Goal: Task Accomplishment & Management: Use online tool/utility

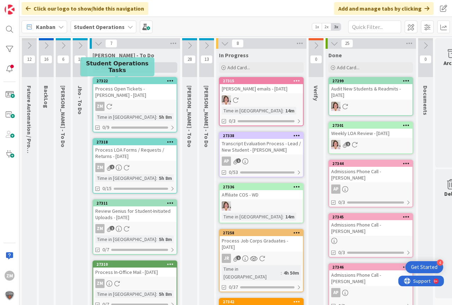
scroll to position [0, 20]
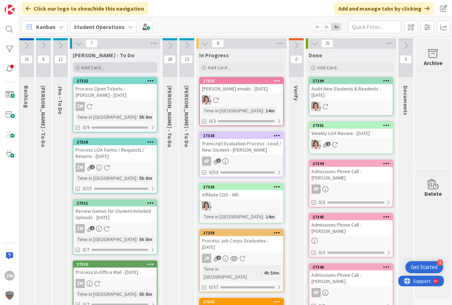
click at [90, 67] on span "Add Card..." at bounding box center [92, 67] width 23 height 6
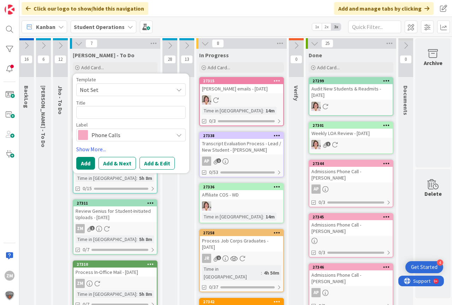
click at [180, 91] on icon at bounding box center [179, 90] width 6 height 6
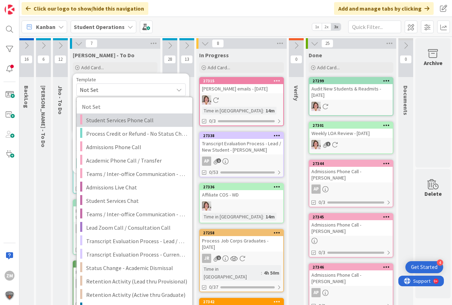
click at [132, 121] on span "Student Services Phone Call" at bounding box center [136, 119] width 101 height 9
type textarea "x"
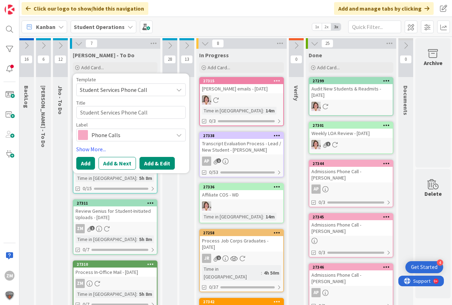
click at [154, 164] on button "Add & Edit" at bounding box center [156, 163] width 35 height 13
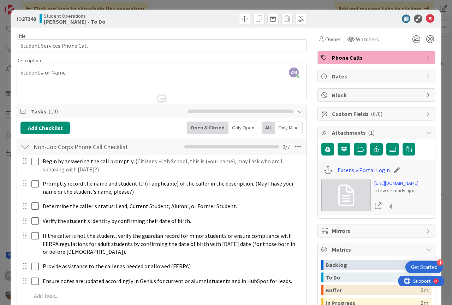
click at [79, 75] on div "ZM [PERSON_NAME] just joined Student # or Name:" at bounding box center [161, 81] width 289 height 35
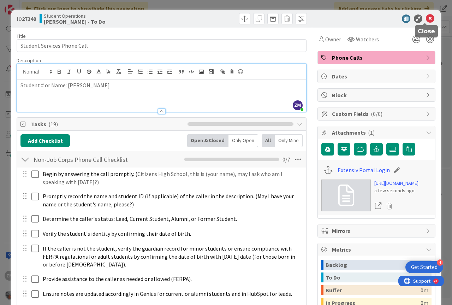
click at [426, 18] on icon at bounding box center [430, 18] width 8 height 8
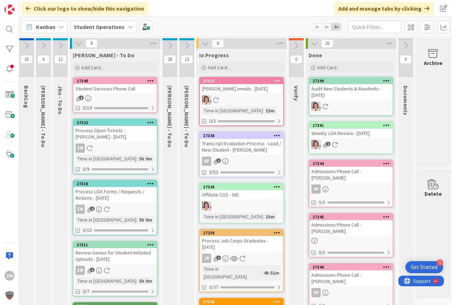
click at [150, 78] on icon at bounding box center [150, 80] width 7 height 5
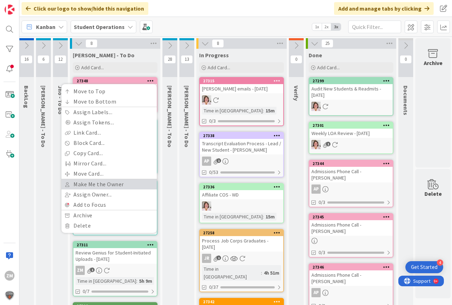
click at [100, 185] on link "Make Me the Owner" at bounding box center [108, 184] width 95 height 10
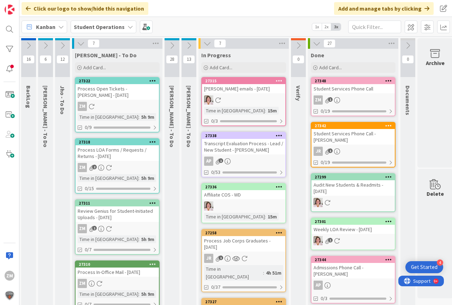
scroll to position [0, 19]
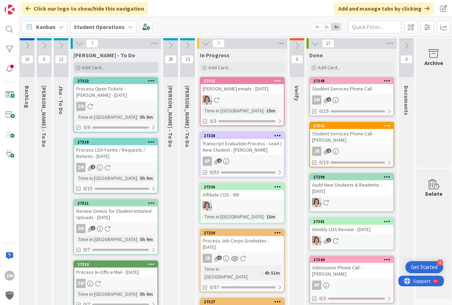
click at [94, 67] on span "Add Card..." at bounding box center [93, 67] width 23 height 6
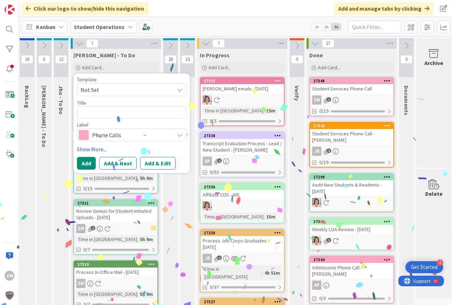
click at [180, 90] on icon at bounding box center [180, 90] width 6 height 6
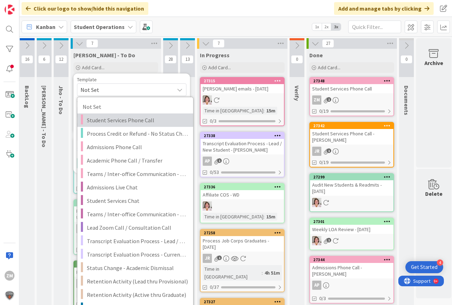
click at [129, 119] on span "Student Services Phone Call" at bounding box center [137, 119] width 101 height 9
type textarea "x"
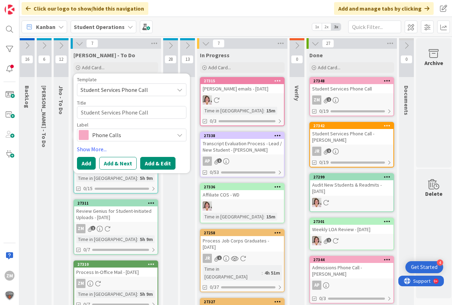
click at [157, 163] on button "Add & Edit" at bounding box center [157, 163] width 35 height 13
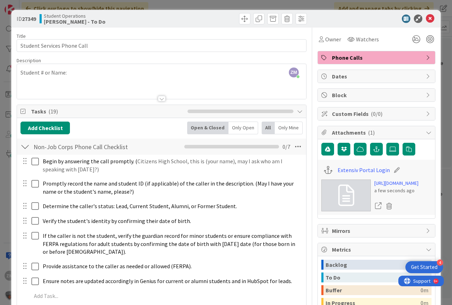
click at [72, 75] on div "ZM [PERSON_NAME] just joined Student # or Name:" at bounding box center [161, 81] width 289 height 35
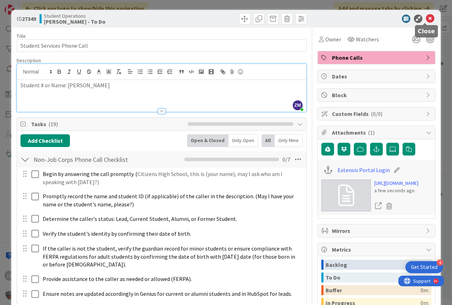
click at [428, 19] on icon at bounding box center [430, 18] width 8 height 8
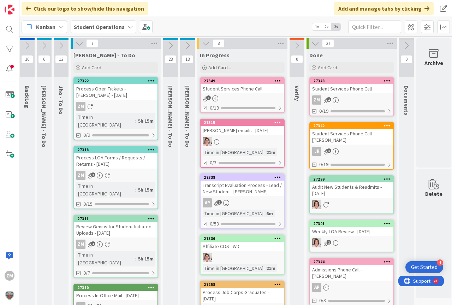
click at [238, 97] on div "1" at bounding box center [242, 98] width 83 height 6
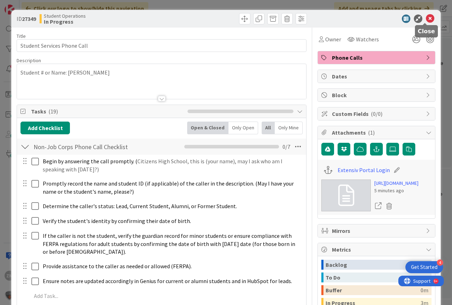
click at [426, 18] on icon at bounding box center [430, 18] width 8 height 8
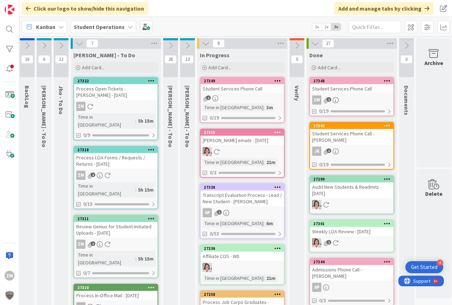
click at [276, 80] on icon at bounding box center [277, 80] width 7 height 5
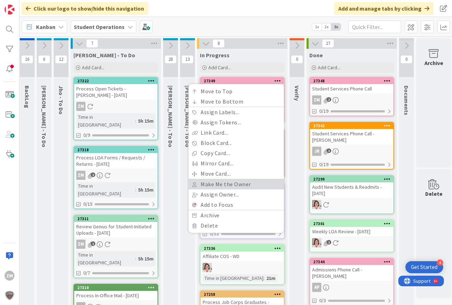
click at [216, 185] on link "Make Me the Owner" at bounding box center [236, 184] width 95 height 10
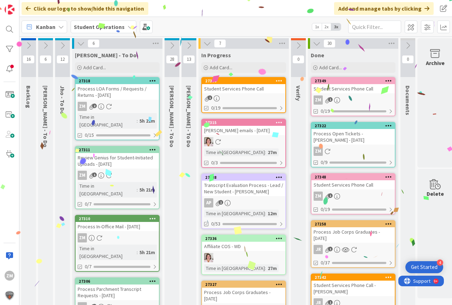
scroll to position [0, 14]
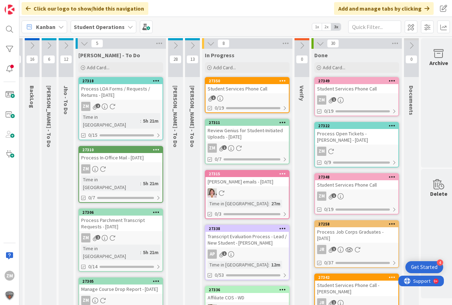
click at [364, 97] on div "ZM 1" at bounding box center [356, 99] width 83 height 9
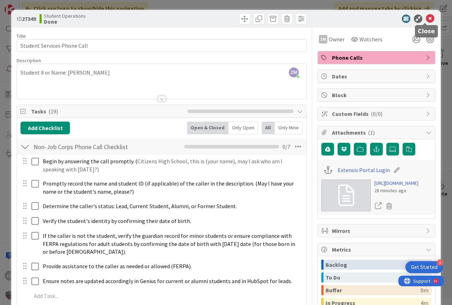
click at [426, 21] on icon at bounding box center [430, 18] width 8 height 8
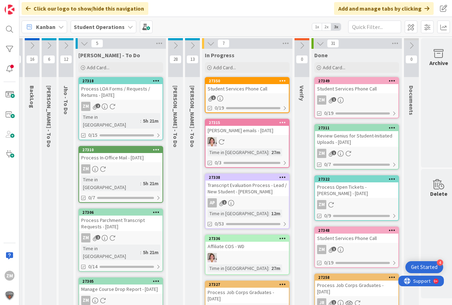
scroll to position [0, 1]
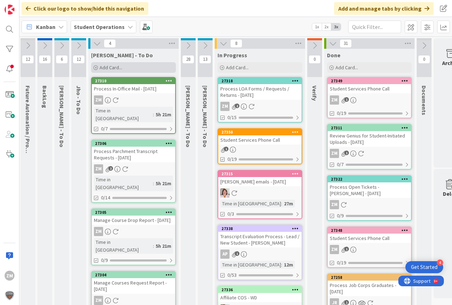
click at [116, 69] on span "Add Card..." at bounding box center [111, 67] width 23 height 6
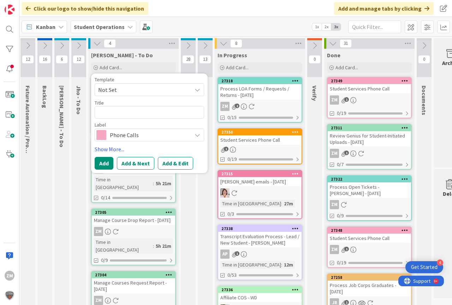
drag, startPoint x: 195, startPoint y: 89, endPoint x: 190, endPoint y: 90, distance: 4.6
click at [195, 89] on icon at bounding box center [198, 90] width 6 height 6
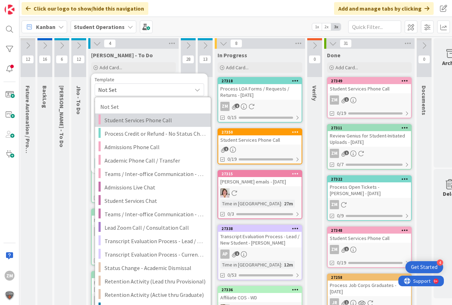
click at [126, 120] on span "Student Services Phone Call" at bounding box center [154, 119] width 101 height 9
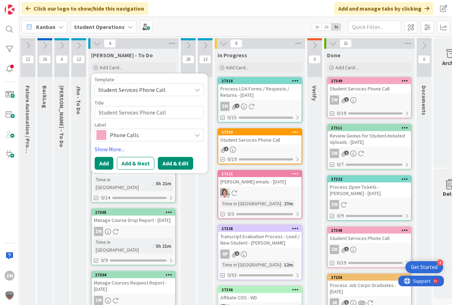
click at [174, 165] on button "Add & Edit" at bounding box center [175, 163] width 35 height 13
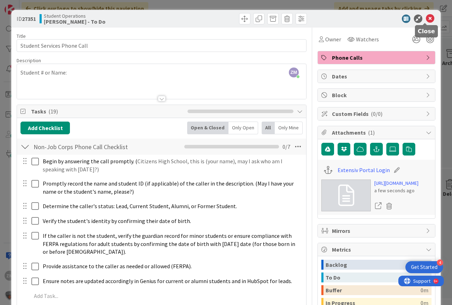
click at [426, 19] on icon at bounding box center [430, 18] width 8 height 8
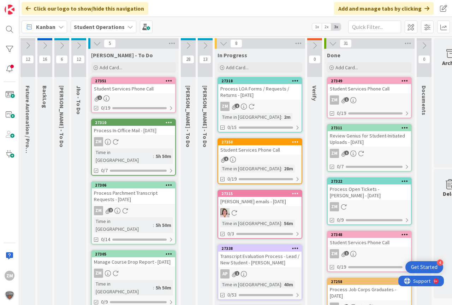
click at [171, 80] on icon at bounding box center [169, 80] width 7 height 5
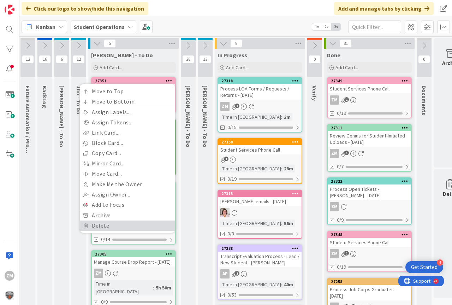
click at [106, 226] on link "Delete" at bounding box center [127, 225] width 95 height 10
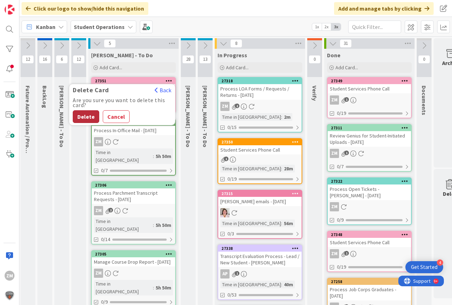
click at [79, 116] on button "Delete" at bounding box center [86, 116] width 26 height 13
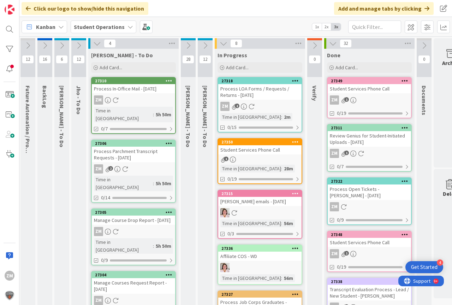
click at [255, 103] on div "ZM 2" at bounding box center [259, 106] width 83 height 9
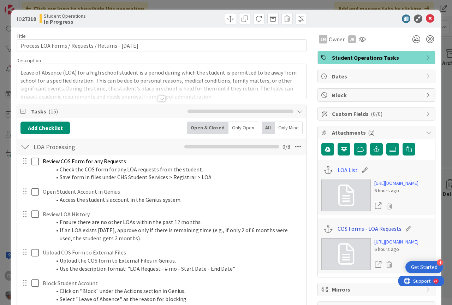
click at [364, 233] on link "COS Forms - LOA Requests" at bounding box center [369, 228] width 64 height 8
click at [340, 168] on link "LOA List" at bounding box center [347, 170] width 20 height 8
click at [426, 18] on icon at bounding box center [430, 18] width 8 height 8
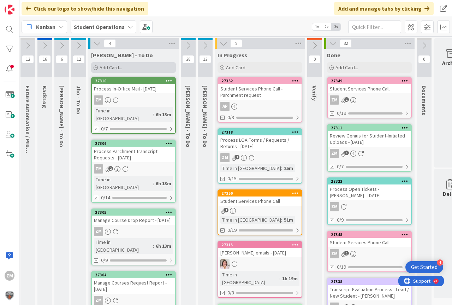
click at [100, 69] on div "Add Card..." at bounding box center [133, 67] width 85 height 11
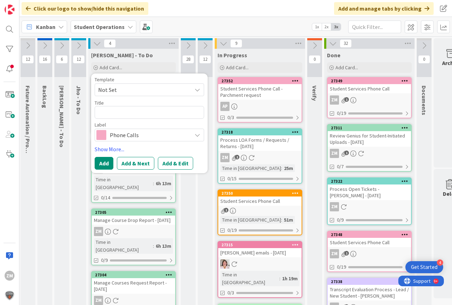
click at [200, 89] on icon at bounding box center [198, 90] width 6 height 6
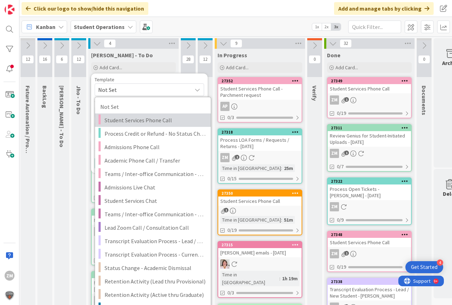
click at [123, 121] on span "Student Services Phone Call" at bounding box center [154, 119] width 101 height 9
type textarea "x"
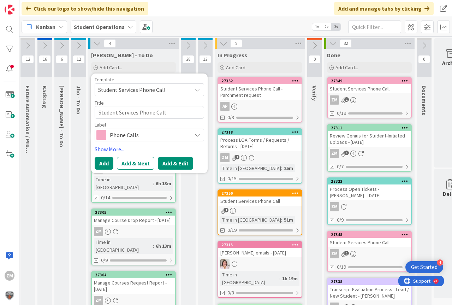
click at [177, 163] on button "Add & Edit" at bounding box center [175, 163] width 35 height 13
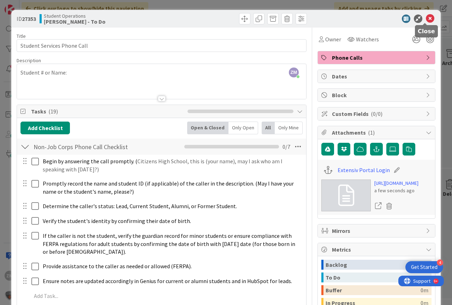
click at [426, 19] on icon at bounding box center [430, 18] width 8 height 8
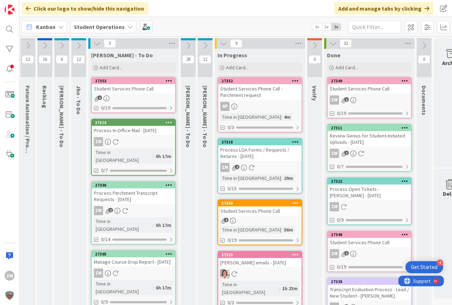
click at [169, 81] on icon at bounding box center [169, 80] width 7 height 5
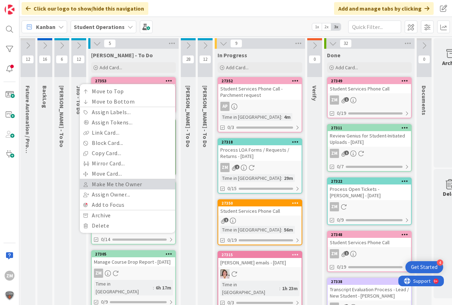
click at [121, 185] on link "Make Me the Owner" at bounding box center [127, 184] width 95 height 10
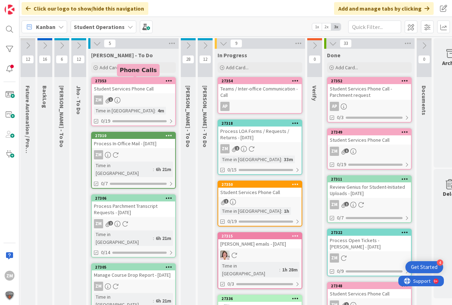
click at [139, 96] on div "ZM 1" at bounding box center [133, 99] width 83 height 9
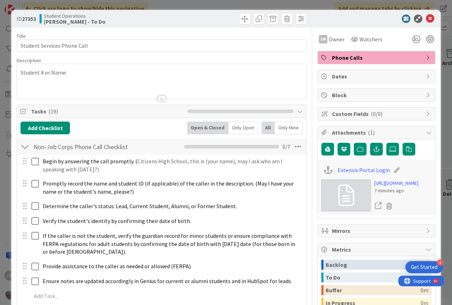
click at [82, 75] on p "Student # or Name:" at bounding box center [161, 72] width 282 height 8
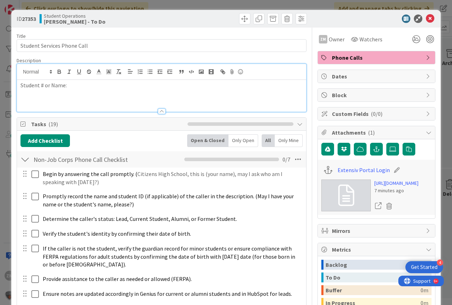
click at [82, 88] on p "Student # or Name:" at bounding box center [161, 85] width 282 height 8
drag, startPoint x: 426, startPoint y: 19, endPoint x: 423, endPoint y: 25, distance: 6.8
click at [426, 19] on icon at bounding box center [430, 18] width 8 height 8
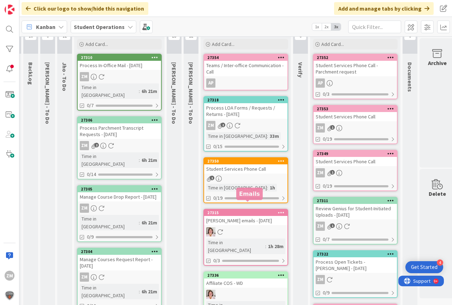
scroll to position [35, 16]
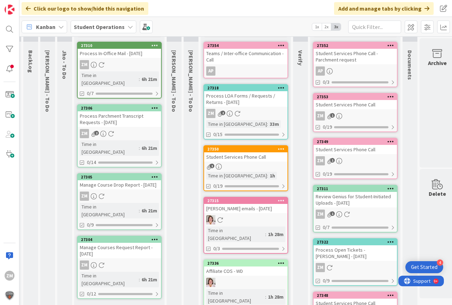
click at [242, 98] on div "Process LOA Forms / Requests / Returns - [DATE]" at bounding box center [245, 99] width 83 height 16
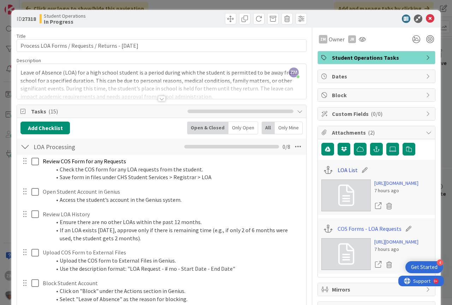
click at [341, 172] on link "LOA List" at bounding box center [347, 170] width 20 height 8
click at [426, 18] on icon at bounding box center [430, 18] width 8 height 8
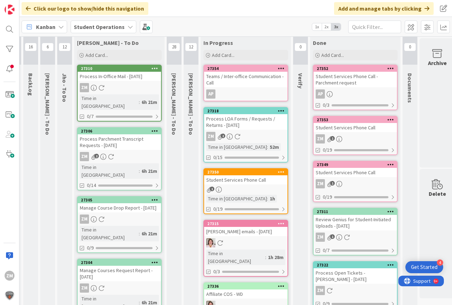
scroll to position [0, 16]
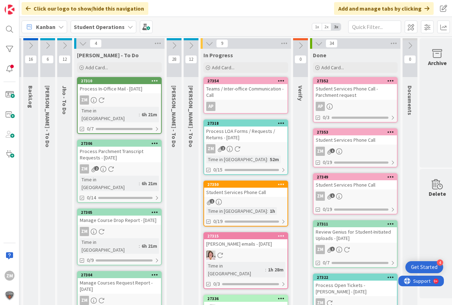
click at [65, 45] on icon at bounding box center [65, 46] width 8 height 8
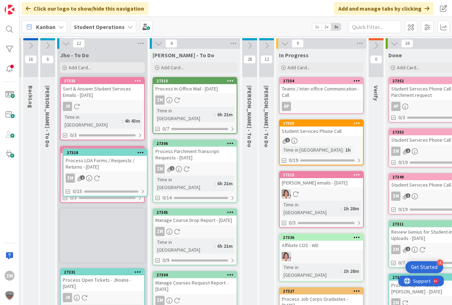
scroll to position [0, 0]
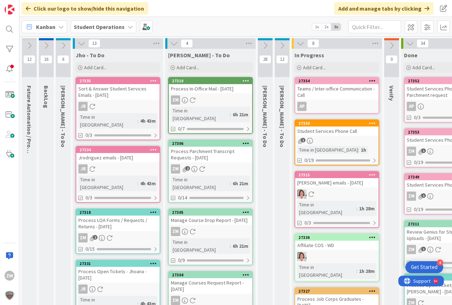
click at [82, 46] on icon at bounding box center [82, 44] width 8 height 8
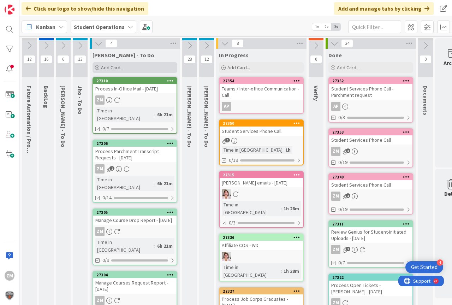
click at [107, 68] on span "Add Card..." at bounding box center [112, 67] width 23 height 6
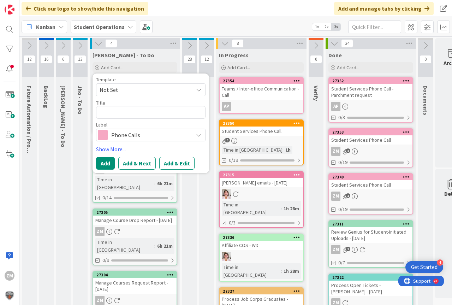
click at [201, 91] on icon at bounding box center [199, 90] width 6 height 6
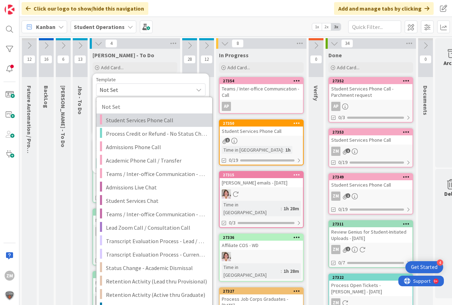
click at [150, 121] on span "Student Services Phone Call" at bounding box center [156, 119] width 101 height 9
type textarea "x"
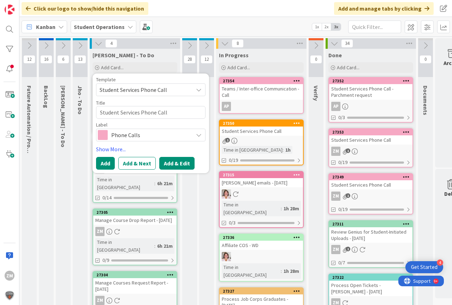
click at [174, 163] on button "Add & Edit" at bounding box center [176, 163] width 35 height 13
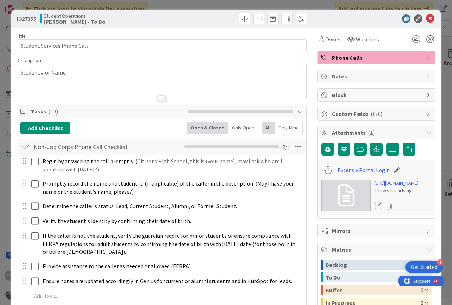
click at [79, 77] on div "Student # or Name:" at bounding box center [161, 81] width 289 height 35
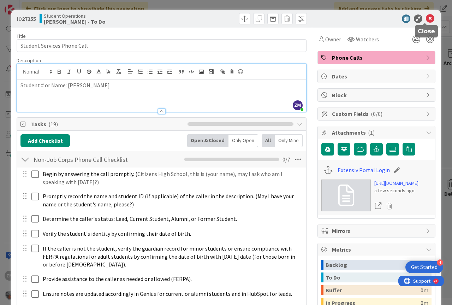
click at [426, 19] on icon at bounding box center [430, 18] width 8 height 8
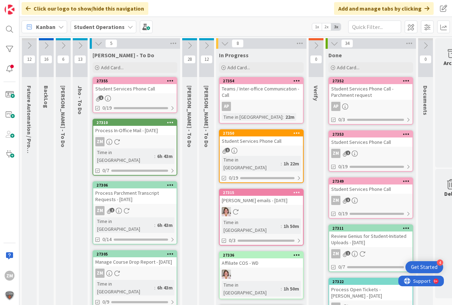
click at [169, 81] on icon at bounding box center [170, 80] width 7 height 5
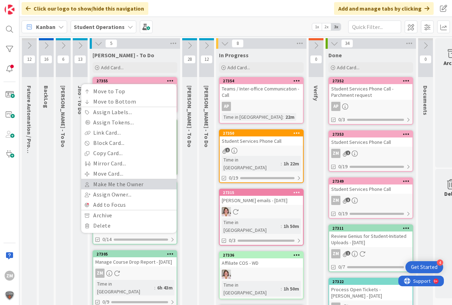
drag, startPoint x: 123, startPoint y: 183, endPoint x: 126, endPoint y: 180, distance: 4.3
click at [123, 183] on link "Make Me the Owner" at bounding box center [128, 184] width 95 height 10
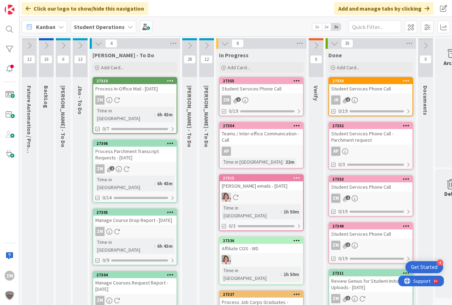
click at [245, 96] on div "ZM 1" at bounding box center [261, 99] width 83 height 9
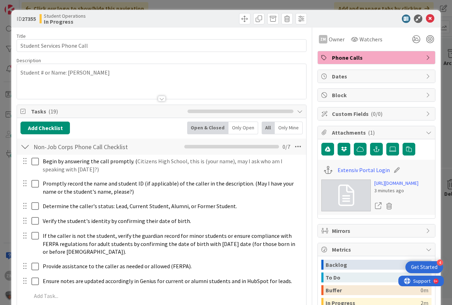
click at [122, 71] on p "Student # or Name: [PERSON_NAME]" at bounding box center [161, 72] width 282 height 8
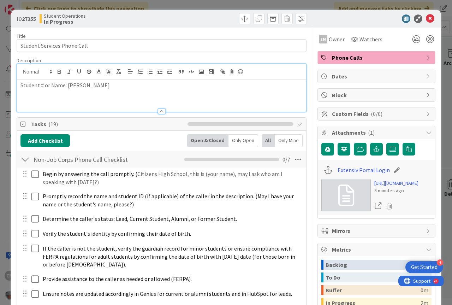
click at [115, 85] on p "Student # or Name: [PERSON_NAME]" at bounding box center [161, 85] width 282 height 8
click at [426, 16] on icon at bounding box center [430, 18] width 8 height 8
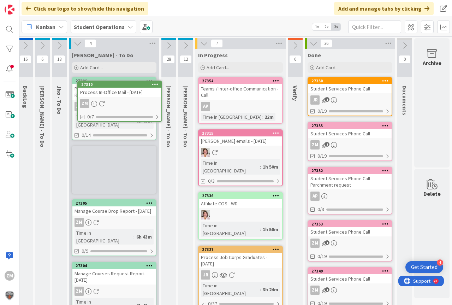
scroll to position [0, 18]
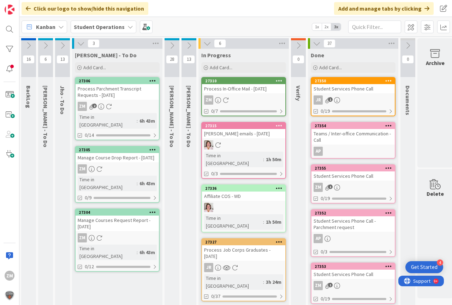
click at [62, 47] on icon at bounding box center [63, 46] width 8 height 8
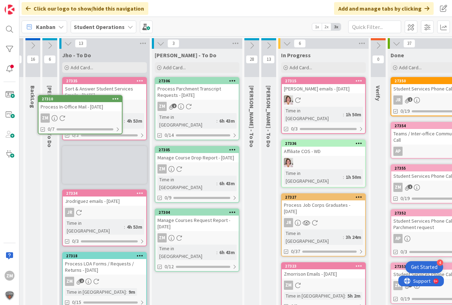
scroll to position [0, 0]
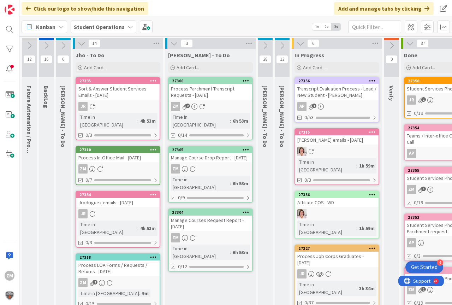
click at [82, 41] on icon at bounding box center [82, 44] width 8 height 8
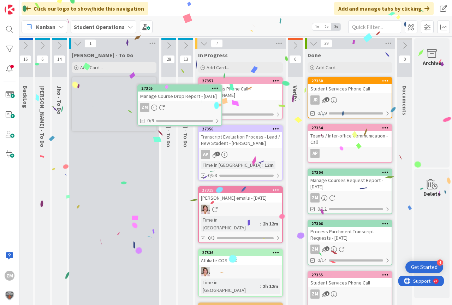
scroll to position [0, 14]
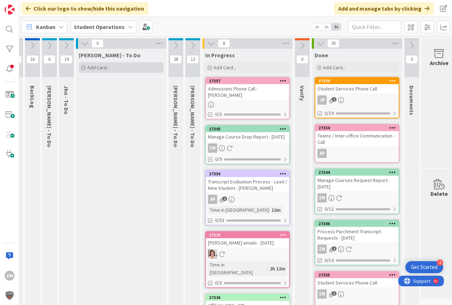
click at [104, 70] on span "Add Card..." at bounding box center [98, 67] width 23 height 6
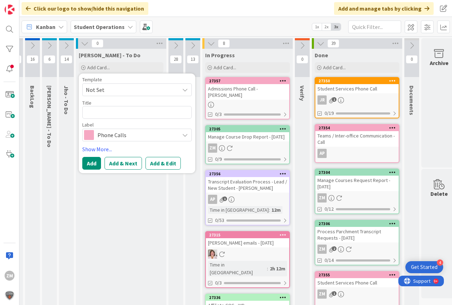
click at [185, 90] on icon at bounding box center [185, 90] width 6 height 6
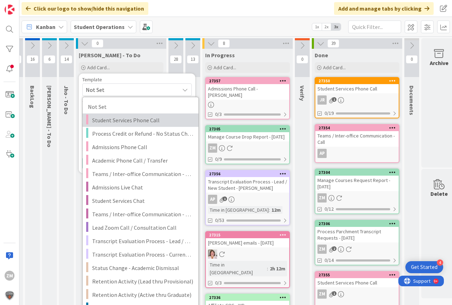
click at [143, 118] on span "Student Services Phone Call" at bounding box center [142, 119] width 101 height 9
type textarea "x"
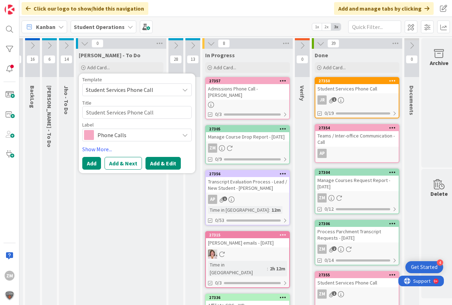
click at [166, 166] on button "Add & Edit" at bounding box center [162, 163] width 35 height 13
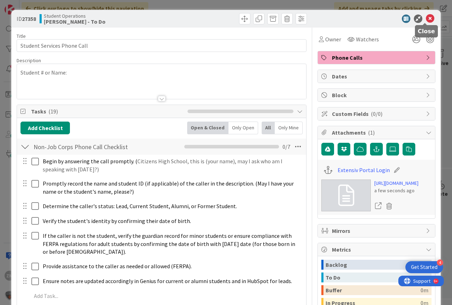
click at [428, 18] on icon at bounding box center [430, 18] width 8 height 8
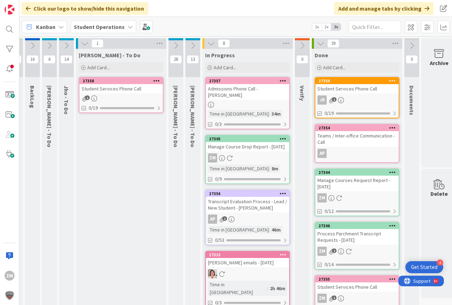
click at [157, 82] on icon at bounding box center [156, 80] width 7 height 5
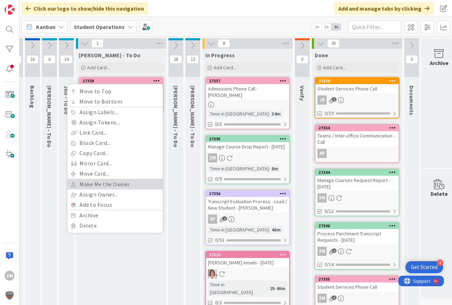
click at [94, 185] on link "Make Me the Owner" at bounding box center [114, 184] width 95 height 10
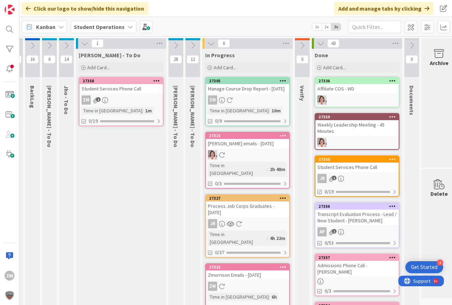
click at [119, 100] on div "ZM 1" at bounding box center [120, 99] width 83 height 9
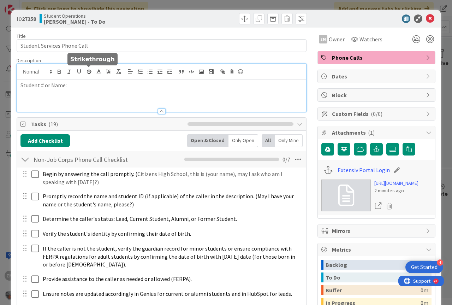
click at [88, 74] on div "Student # or Name:" at bounding box center [161, 88] width 289 height 48
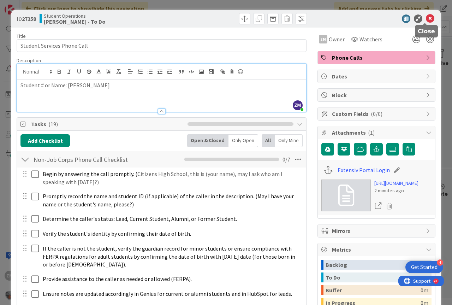
click at [428, 19] on icon at bounding box center [430, 18] width 8 height 8
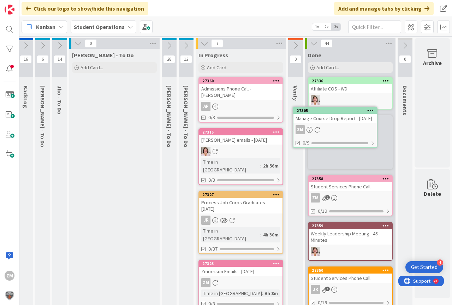
scroll to position [0, 26]
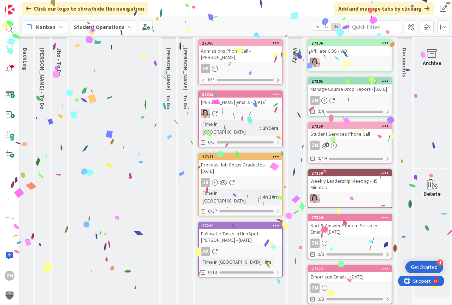
scroll to position [0, 26]
